Goal: Information Seeking & Learning: Find specific fact

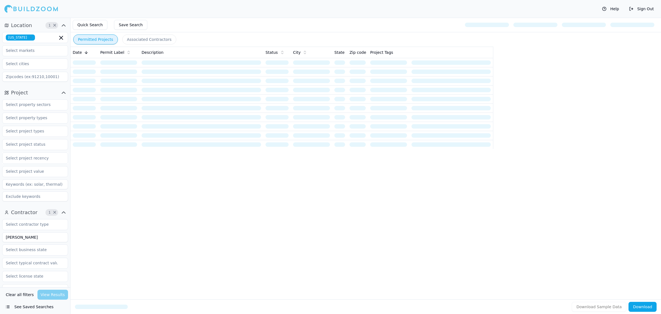
drag, startPoint x: 44, startPoint y: 236, endPoint x: 0, endPoint y: 217, distance: 48.5
click at [0, 212] on div "Contractor 1 × Reyes Verified License Has Phone Has Email Has Permits Min Permi…" at bounding box center [35, 300] width 70 height 188
type input "K Interiors"
click at [46, 116] on input "text" at bounding box center [31, 118] width 58 height 10
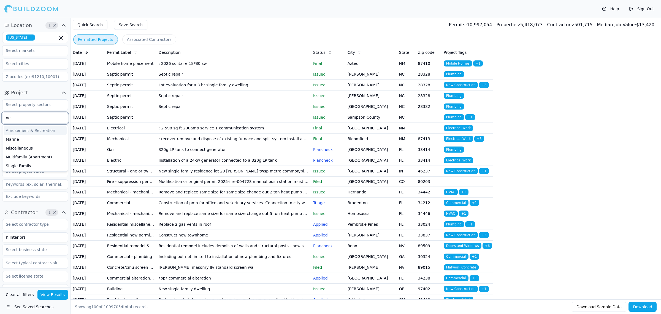
type input "n"
type input "New"
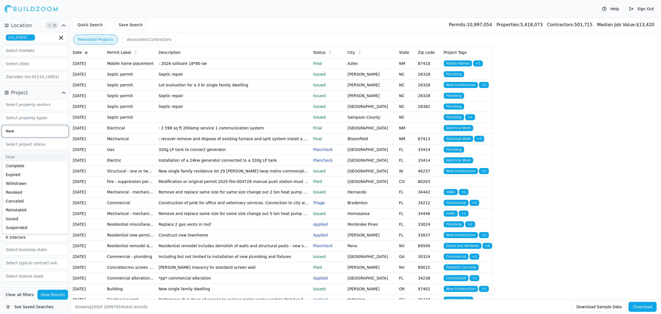
click at [21, 130] on input "New" at bounding box center [31, 131] width 58 height 10
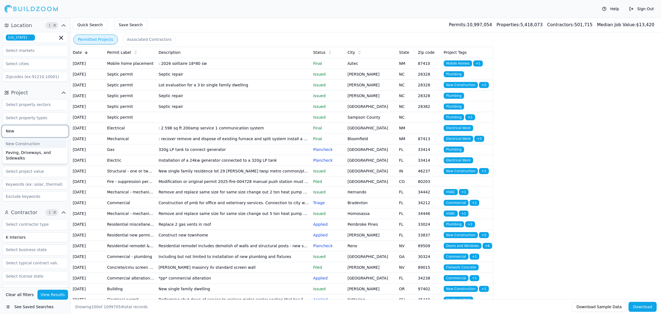
click at [41, 142] on div "New Construction" at bounding box center [35, 143] width 63 height 9
click at [50, 108] on input "text" at bounding box center [31, 104] width 58 height 10
drag, startPoint x: 19, startPoint y: 203, endPoint x: 26, endPoint y: 199, distance: 8.0
click at [21, 203] on div "New Construction Select project recency" at bounding box center [35, 150] width 66 height 106
click at [53, 146] on input "text" at bounding box center [31, 144] width 58 height 10
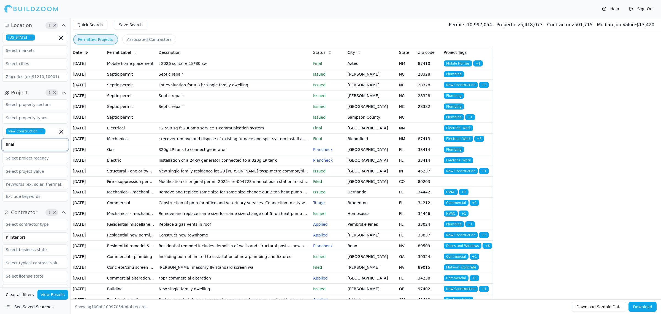
type input "final"
click at [54, 154] on div "Final" at bounding box center [35, 156] width 63 height 9
type input "compleee"
click at [54, 154] on div "Complete" at bounding box center [35, 156] width 63 height 9
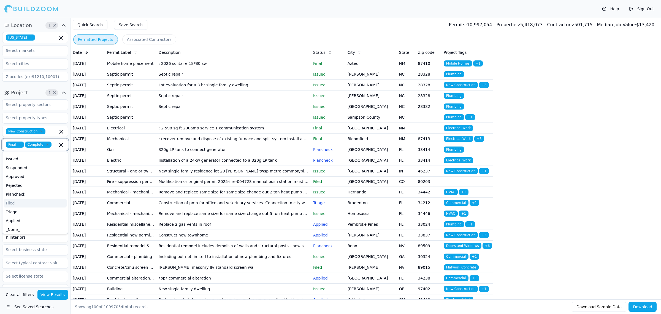
scroll to position [44, 0]
click at [48, 294] on button "View Results" at bounding box center [52, 294] width 31 height 10
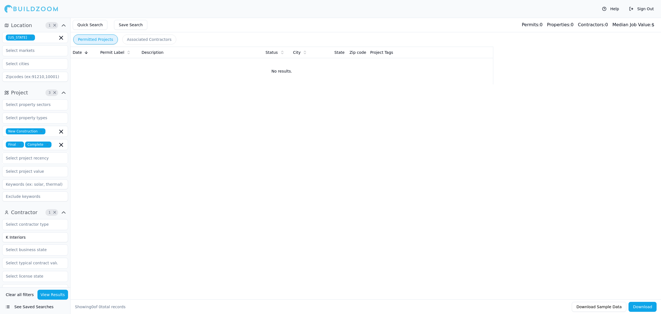
drag, startPoint x: 273, startPoint y: 203, endPoint x: 172, endPoint y: 23, distance: 206.0
click at [269, 181] on div "Permitted Projects Associated Contractors Date Permit Label Description Status …" at bounding box center [365, 166] width 591 height 296
click at [307, 200] on div "Permitted Projects Associated Contractors Date Permit Label Description Status …" at bounding box center [365, 166] width 591 height 296
click at [217, 132] on div "Permitted Projects Associated Contractors Date Permit Label Description Status …" at bounding box center [365, 166] width 591 height 296
click at [39, 239] on input "K Interiors" at bounding box center [35, 237] width 66 height 10
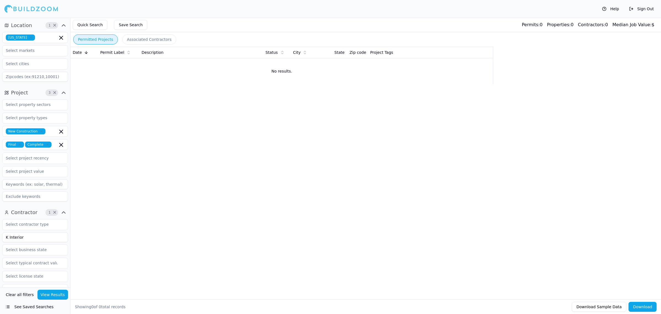
type input "K Interior"
click at [61, 133] on icon "button" at bounding box center [61, 131] width 7 height 7
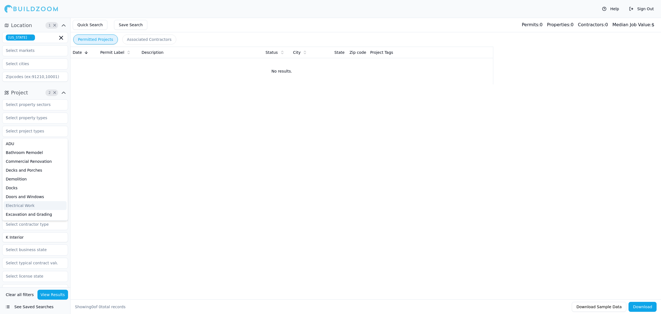
click at [53, 295] on button "View Results" at bounding box center [52, 294] width 31 height 10
click at [180, 158] on div "Permitted Projects Associated Contractors Date Permit Label Description Status …" at bounding box center [365, 166] width 591 height 296
click at [192, 167] on div "Permitted Projects Associated Contractors Date Permit Label Description Status …" at bounding box center [365, 166] width 591 height 296
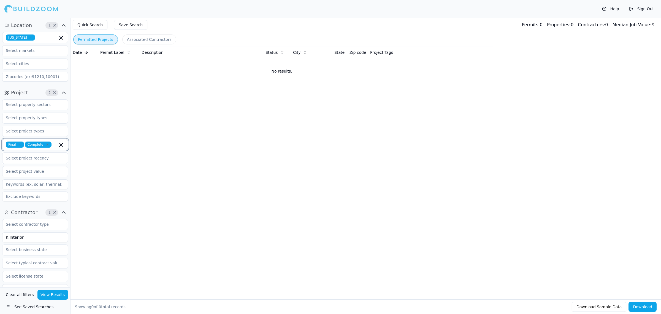
click at [60, 144] on icon "button" at bounding box center [61, 144] width 3 height 3
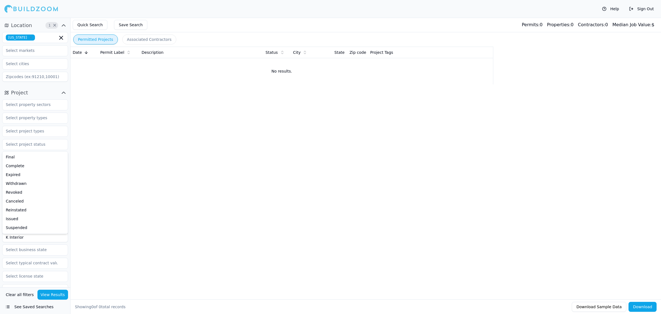
click at [185, 200] on div "Permitted Projects Associated Contractors Date Permit Label Description Status …" at bounding box center [365, 166] width 591 height 296
click at [54, 296] on button "View Results" at bounding box center [52, 294] width 31 height 10
click at [412, 173] on div "Permitted Projects Associated Contractors Date Permit Label Description Status …" at bounding box center [365, 166] width 591 height 296
click at [253, 172] on div "Permitted Projects Associated Contractors Date Permit Label Description Status …" at bounding box center [365, 166] width 591 height 296
click at [287, 173] on div "Permitted Projects Associated Contractors Date Permit Label Description Status …" at bounding box center [365, 166] width 591 height 296
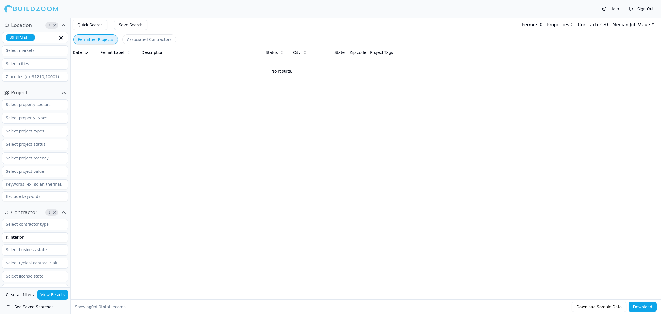
click at [30, 7] on div at bounding box center [31, 8] width 54 height 11
click at [20, 10] on div at bounding box center [31, 8] width 54 height 11
click at [6, 9] on div at bounding box center [31, 8] width 54 height 11
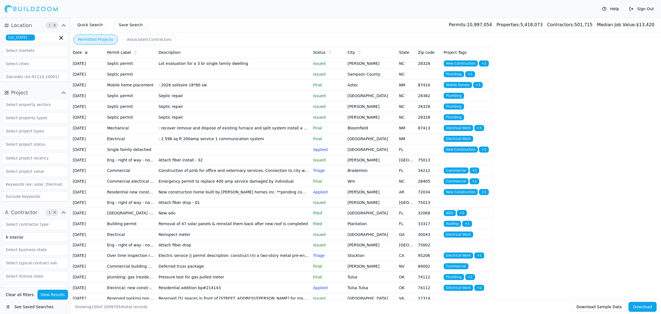
drag, startPoint x: 26, startPoint y: 238, endPoint x: 0, endPoint y: 239, distance: 26.2
click at [0, 239] on div "Contractor 1 × K Interior Verified License Has Phone Has Email Has Permits Min …" at bounding box center [35, 300] width 70 height 188
type input "[PERSON_NAME] Homes"
click at [44, 136] on input "text" at bounding box center [31, 131] width 58 height 10
type input "new"
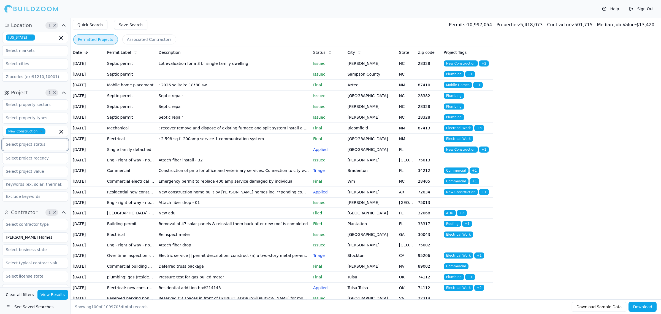
click at [39, 145] on input "text" at bounding box center [31, 144] width 58 height 10
type input "fin"
type input "com"
click at [53, 292] on button "View Results" at bounding box center [52, 294] width 31 height 10
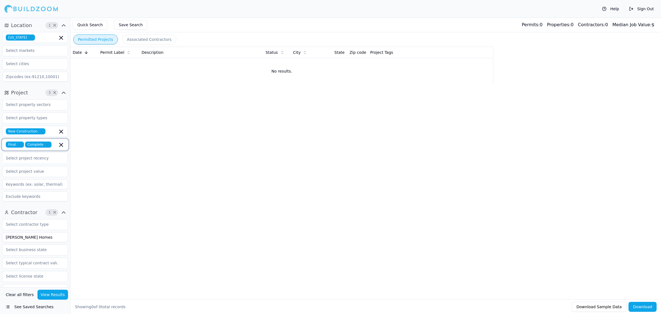
click at [61, 145] on icon "button" at bounding box center [61, 144] width 3 height 3
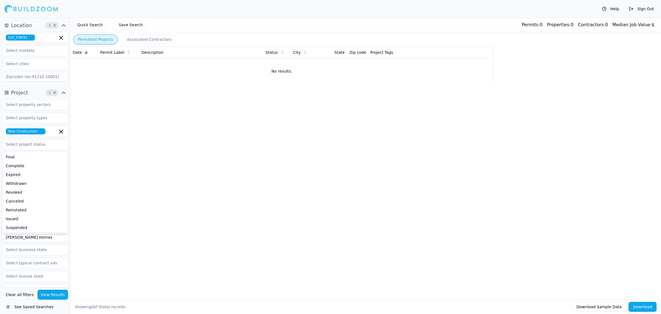
click at [60, 302] on button "See Saved Searches" at bounding box center [35, 306] width 66 height 10
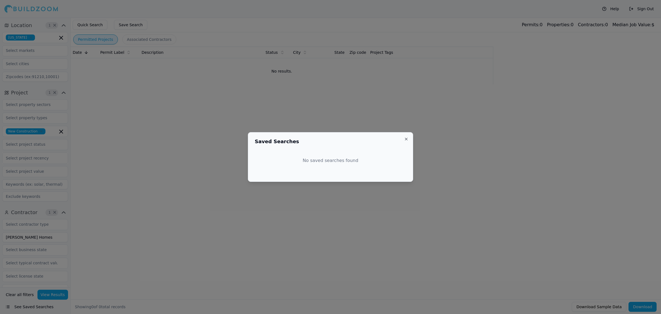
click at [112, 194] on div at bounding box center [330, 157] width 661 height 314
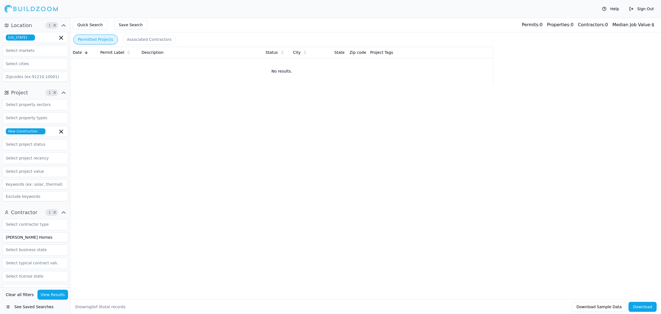
click at [48, 294] on button "View Results" at bounding box center [52, 294] width 31 height 10
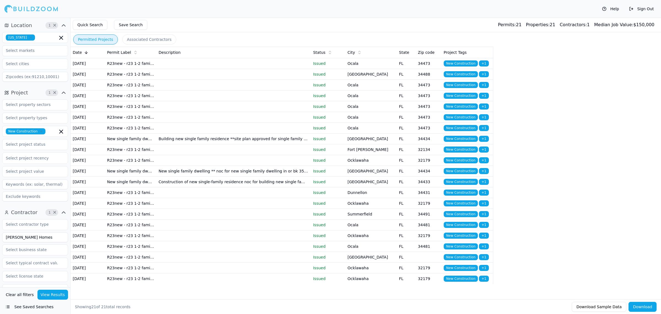
click at [325, 141] on p "Issued" at bounding box center [328, 139] width 30 height 6
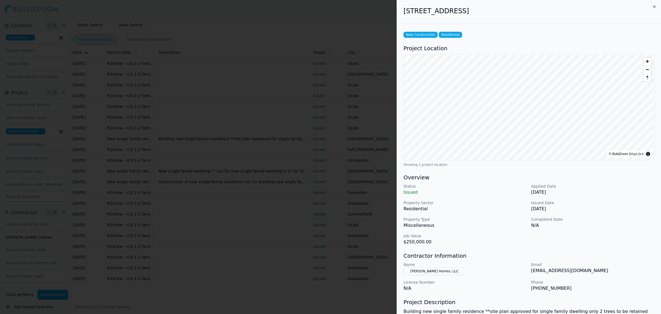
click at [151, 120] on div at bounding box center [330, 157] width 661 height 314
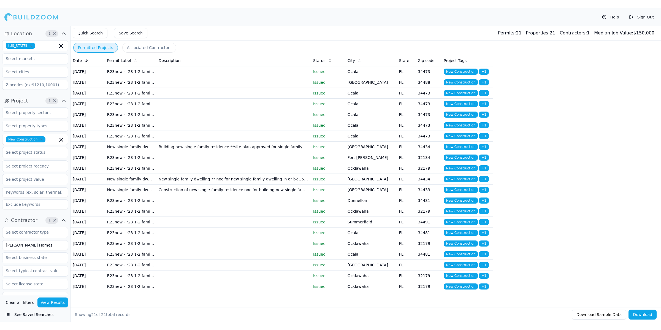
scroll to position [99, 0]
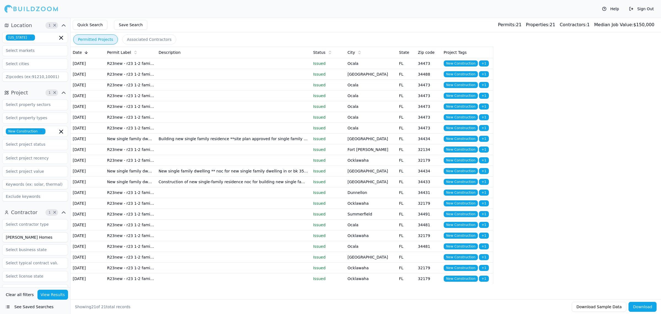
click at [235, 284] on td at bounding box center [234, 278] width 155 height 11
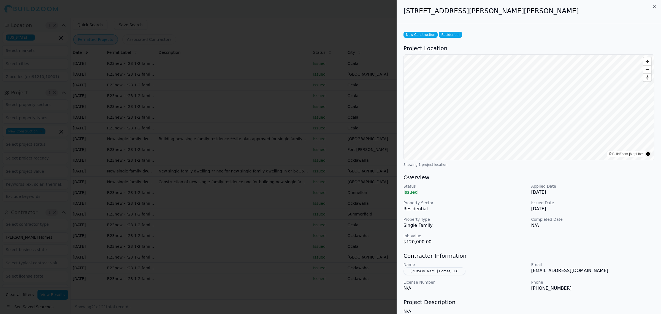
click at [254, 222] on div at bounding box center [330, 157] width 661 height 314
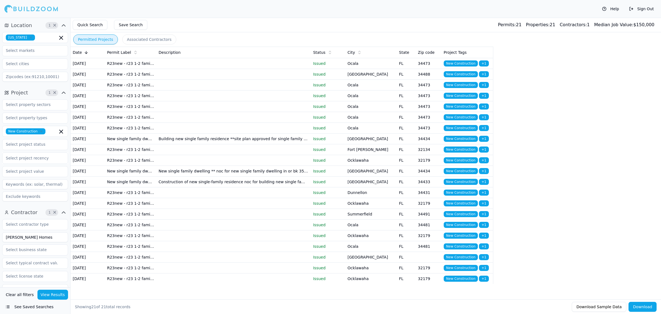
click at [559, 114] on div "Date Permit Label Description Status City State Zip code Project Tags [DATE] R2…" at bounding box center [365, 165] width 591 height 237
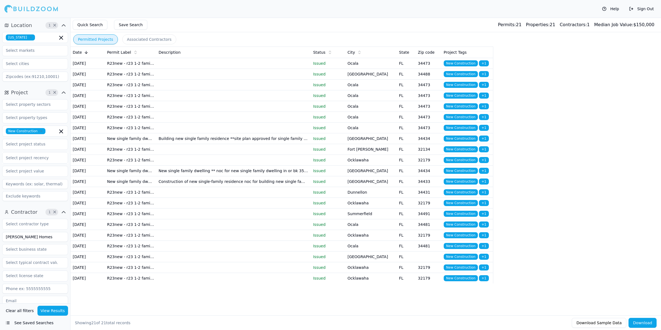
scroll to position [83, 0]
